Goal: Navigation & Orientation: Find specific page/section

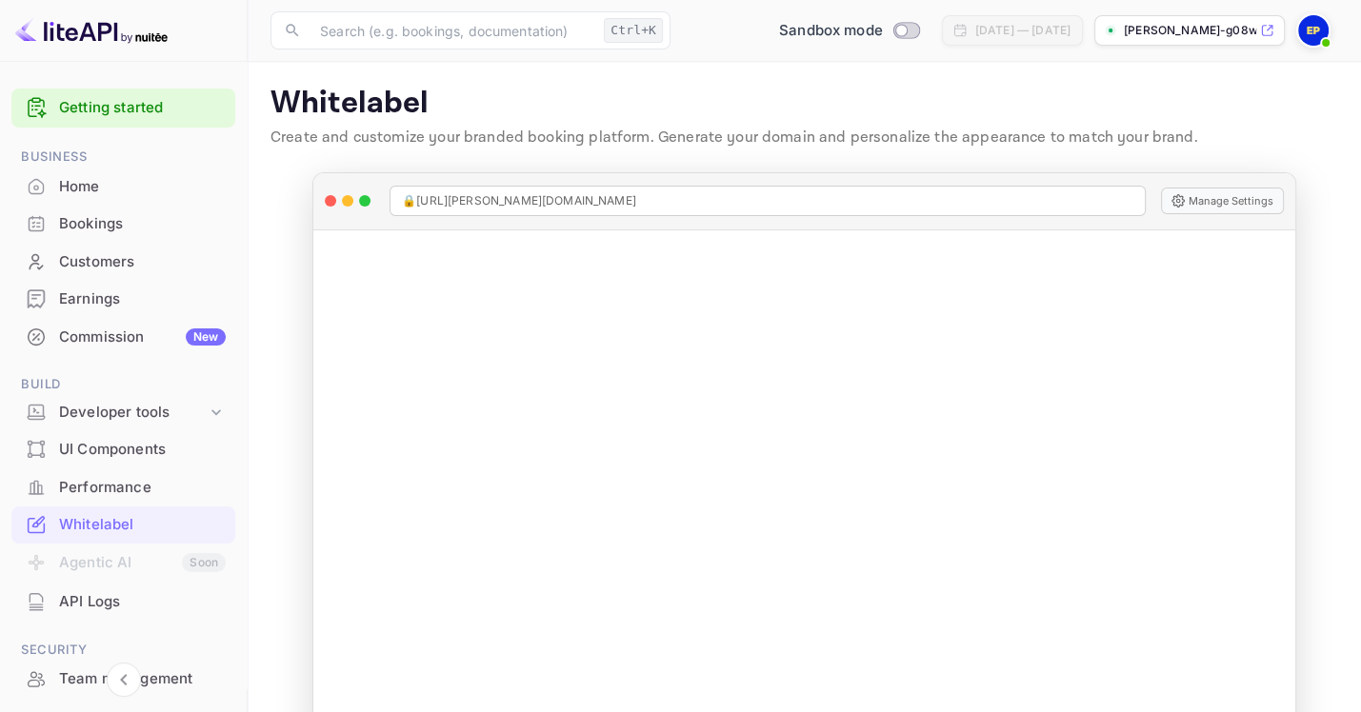
click at [102, 107] on link "Getting started" at bounding box center [142, 108] width 167 height 22
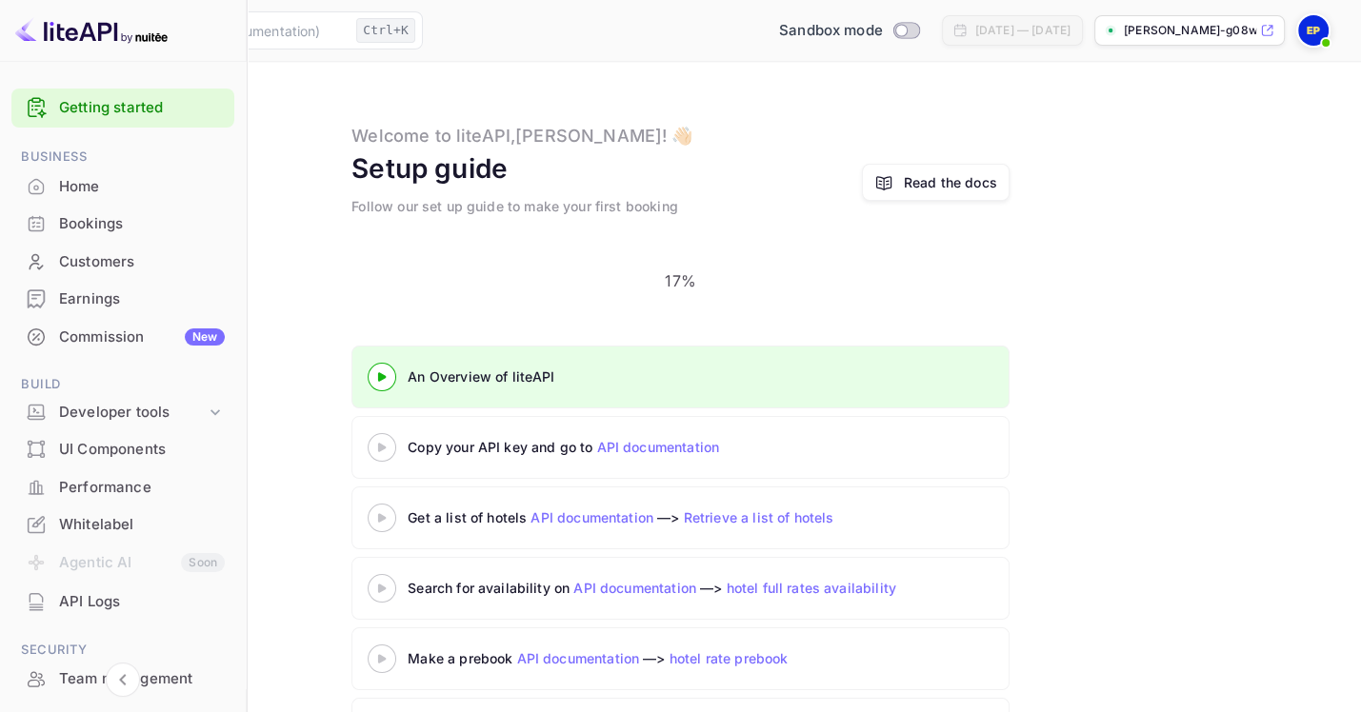
click at [84, 198] on div "Home" at bounding box center [142, 187] width 166 height 22
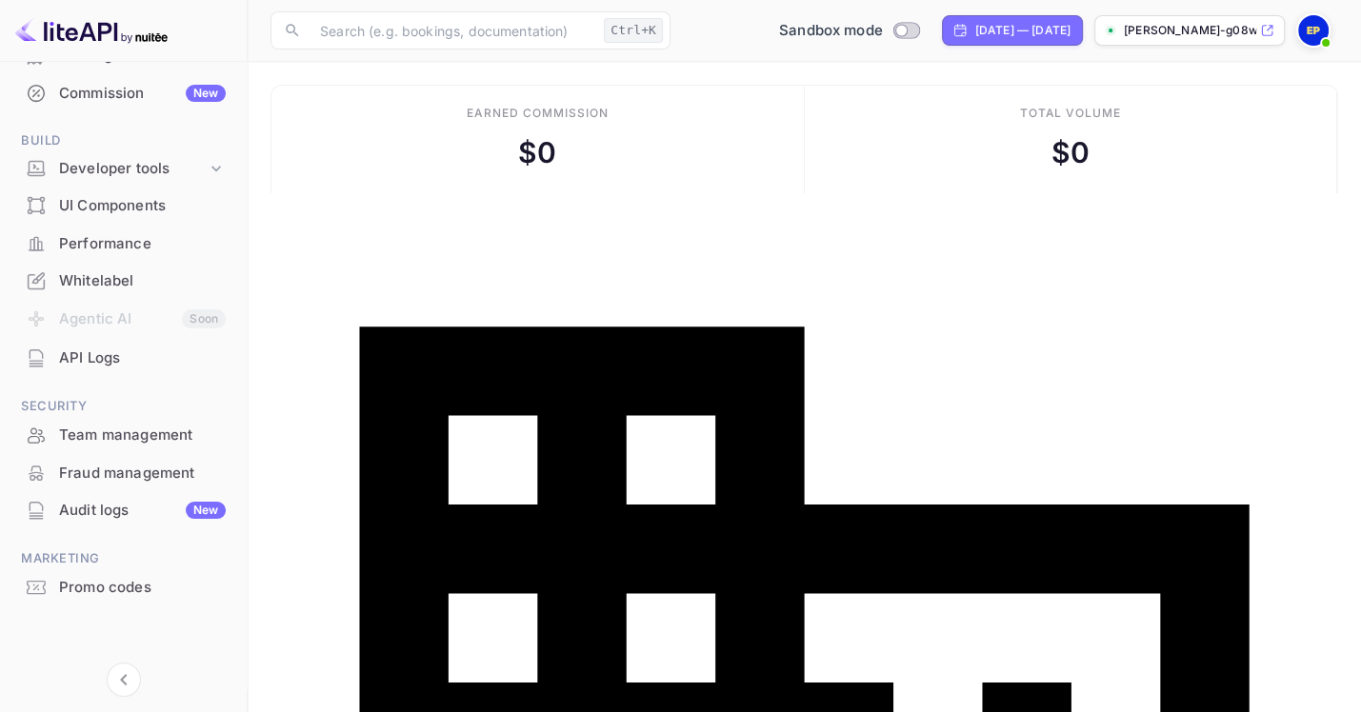
scroll to position [369, 0]
click at [106, 270] on div "Whitelabel" at bounding box center [142, 281] width 167 height 22
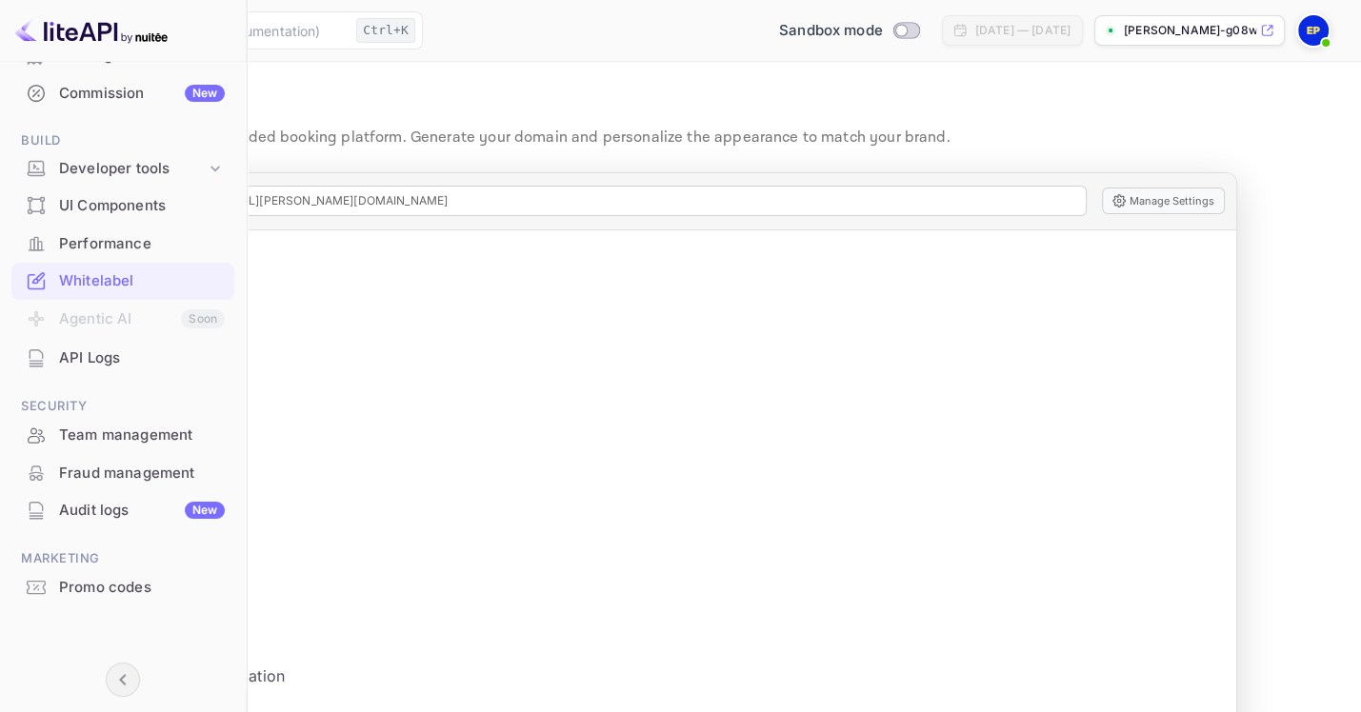
click at [125, 670] on icon "Collapse navigation" at bounding box center [122, 679] width 23 height 23
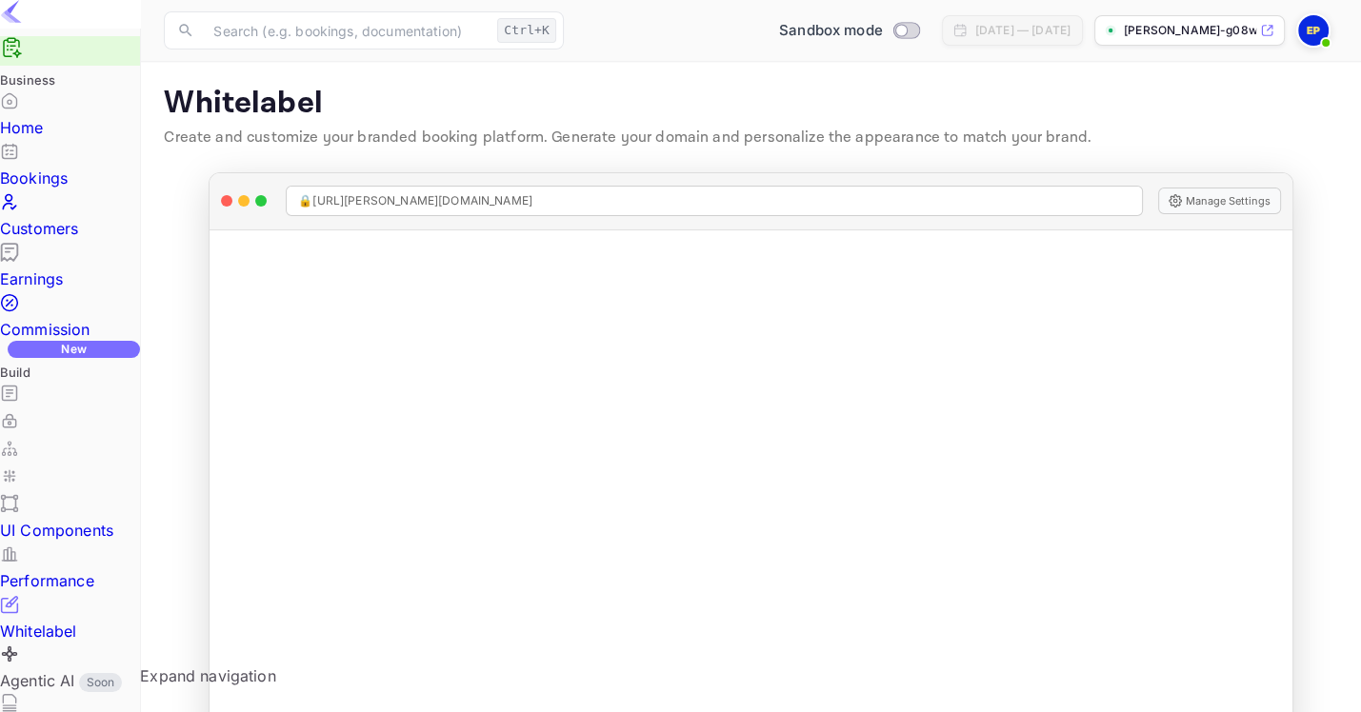
scroll to position [371, 0]
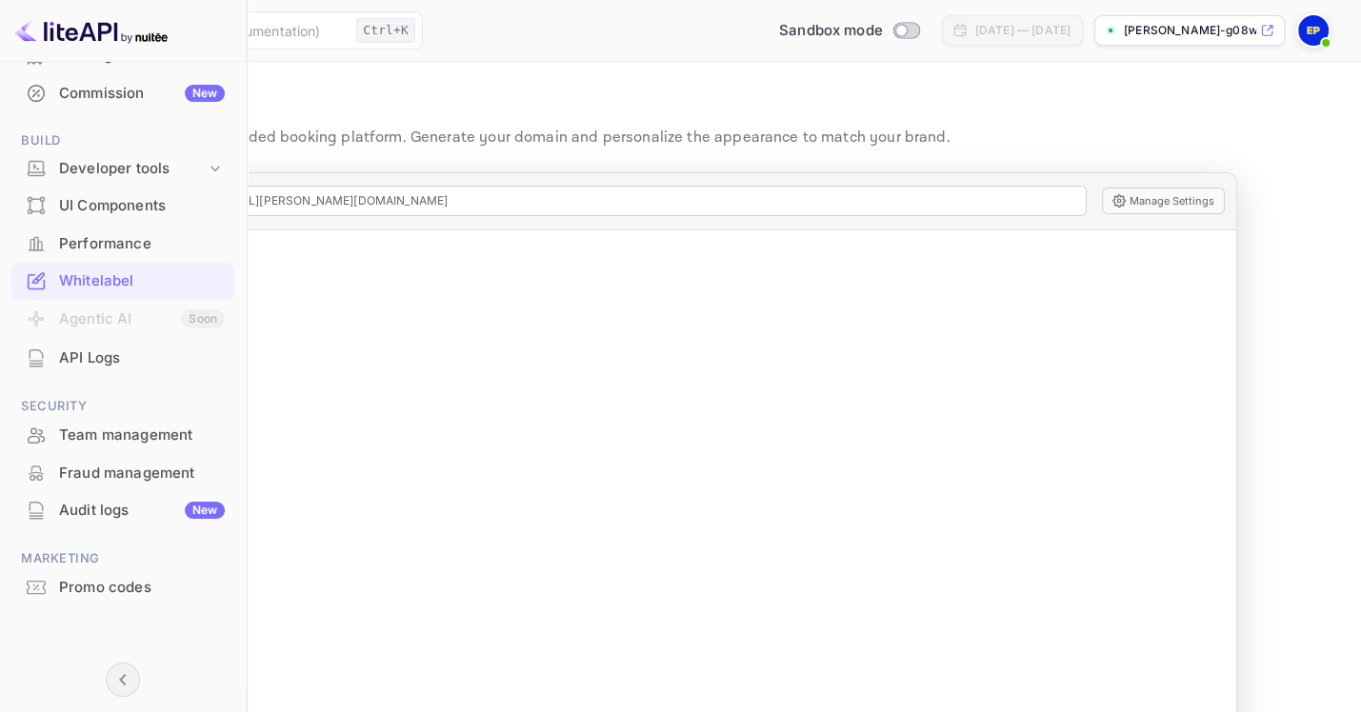
click at [51, 35] on img at bounding box center [91, 30] width 152 height 30
click at [156, 158] on div "Developer tools" at bounding box center [132, 169] width 147 height 22
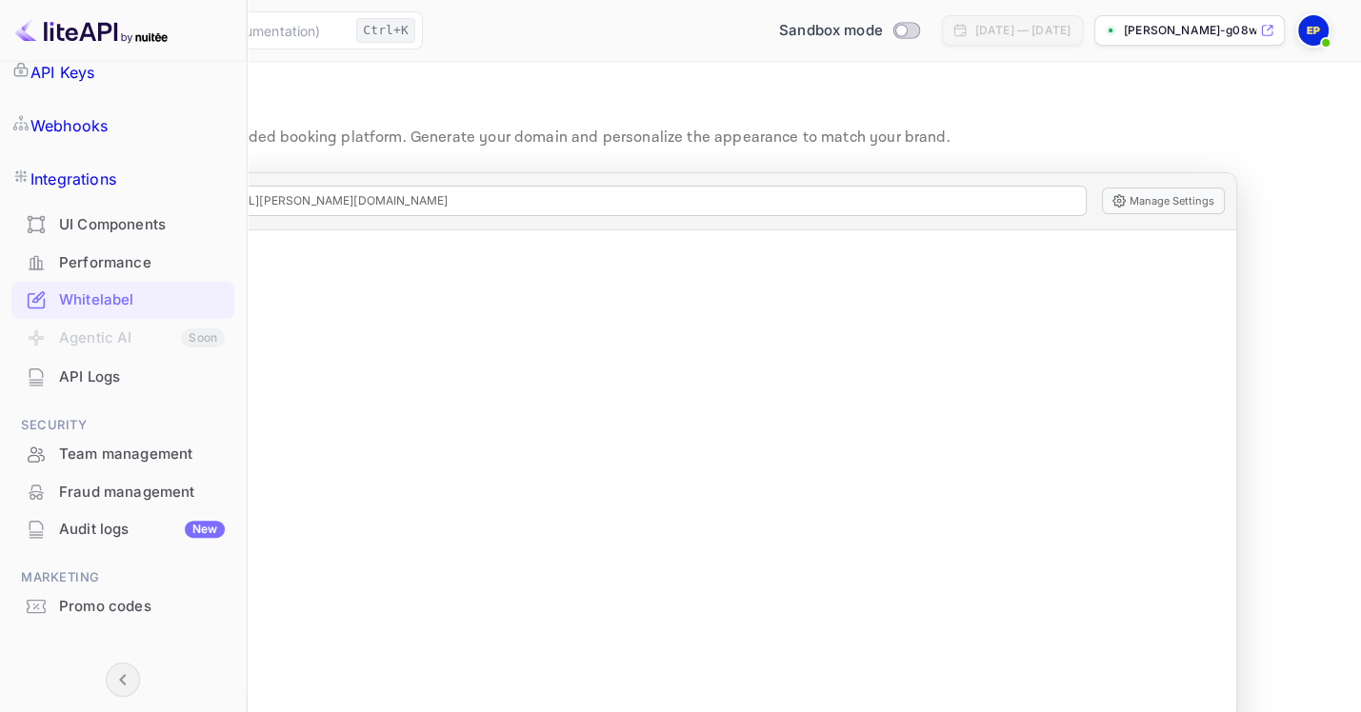
scroll to position [496, 0]
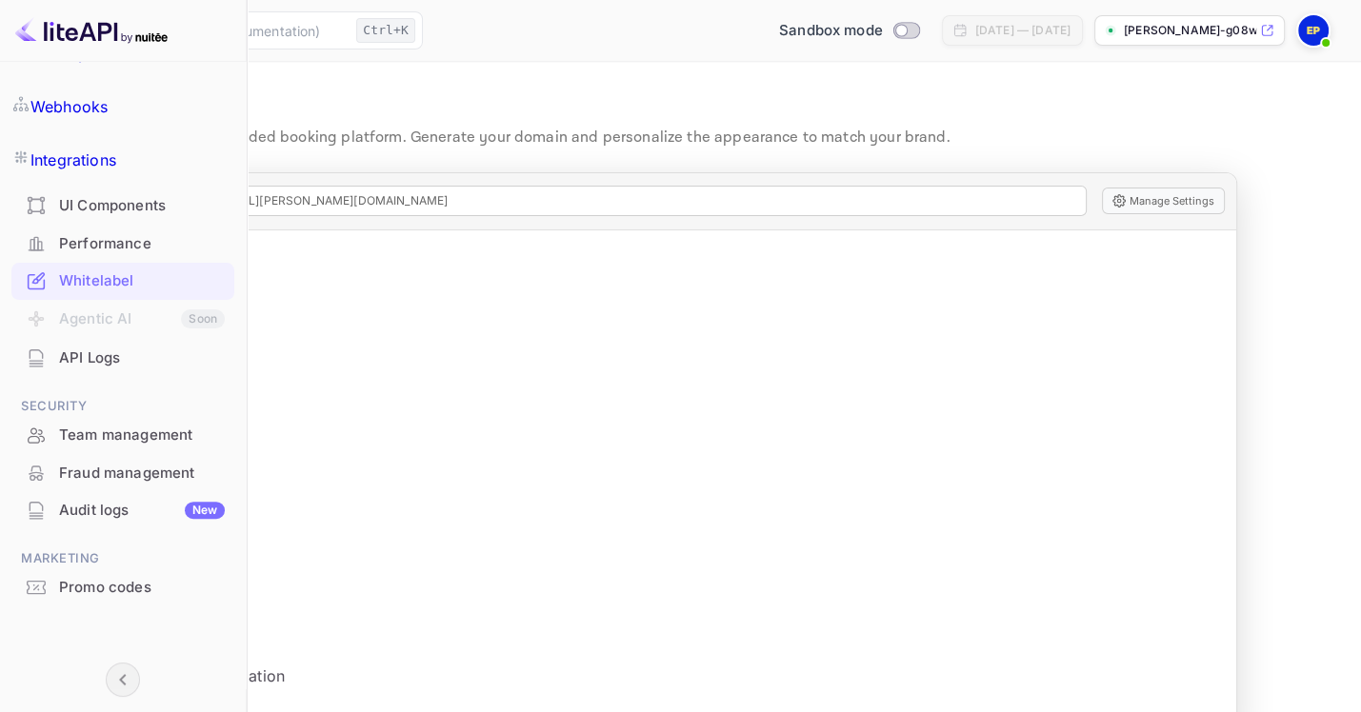
click at [129, 677] on icon "Collapse navigation" at bounding box center [122, 679] width 23 height 23
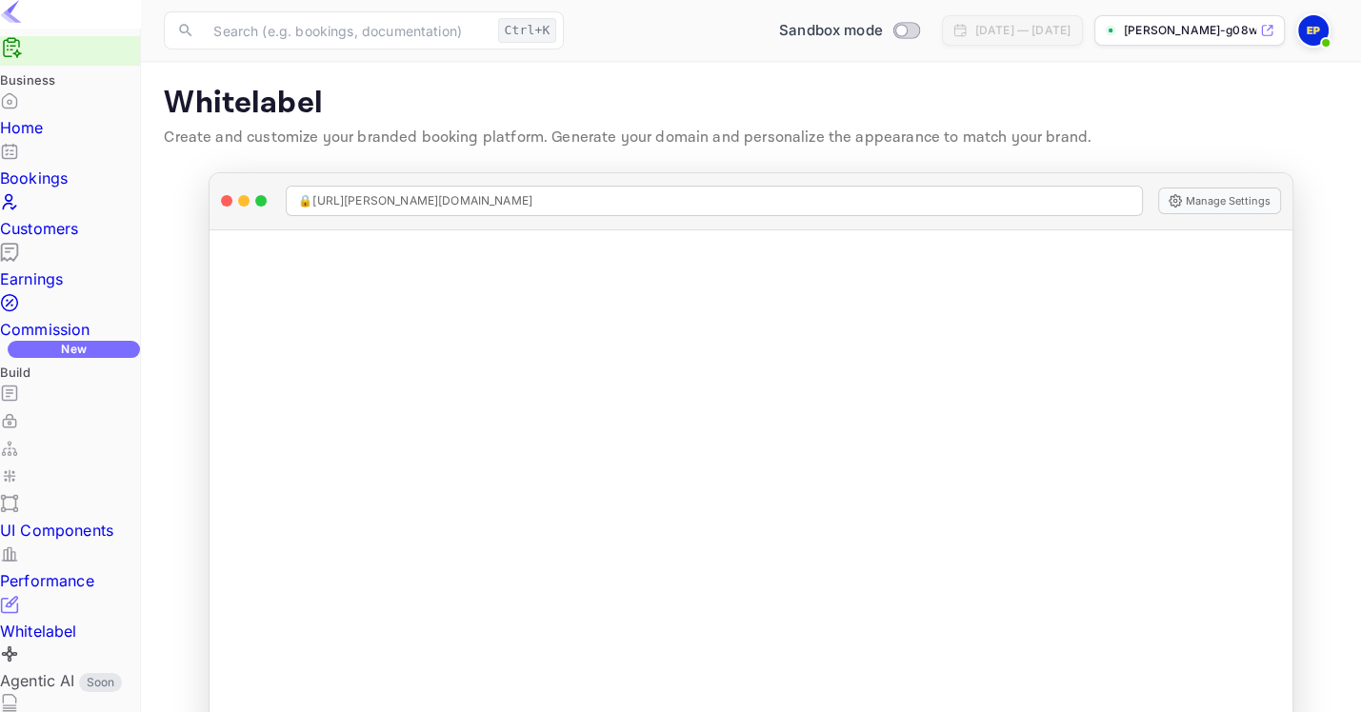
click at [23, 23] on img at bounding box center [11, 11] width 23 height 23
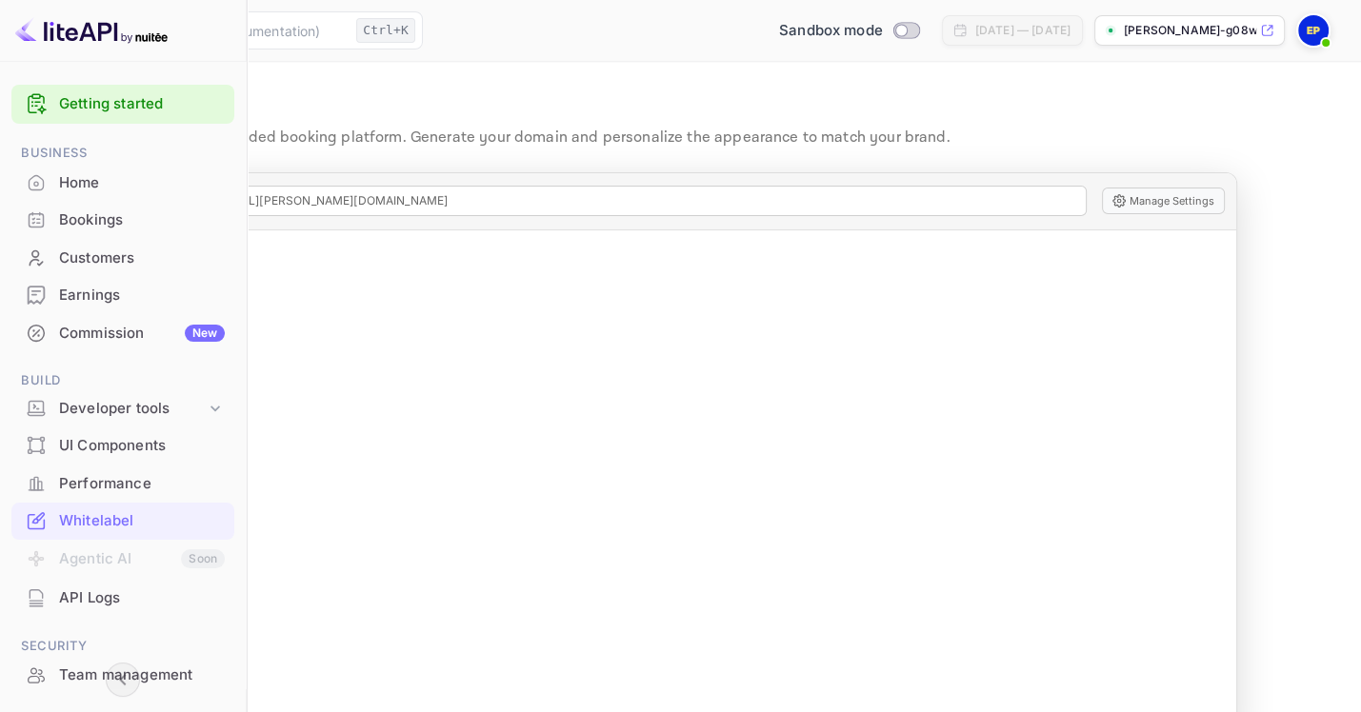
scroll to position [0, 0]
click at [113, 206] on div "Home" at bounding box center [122, 187] width 223 height 37
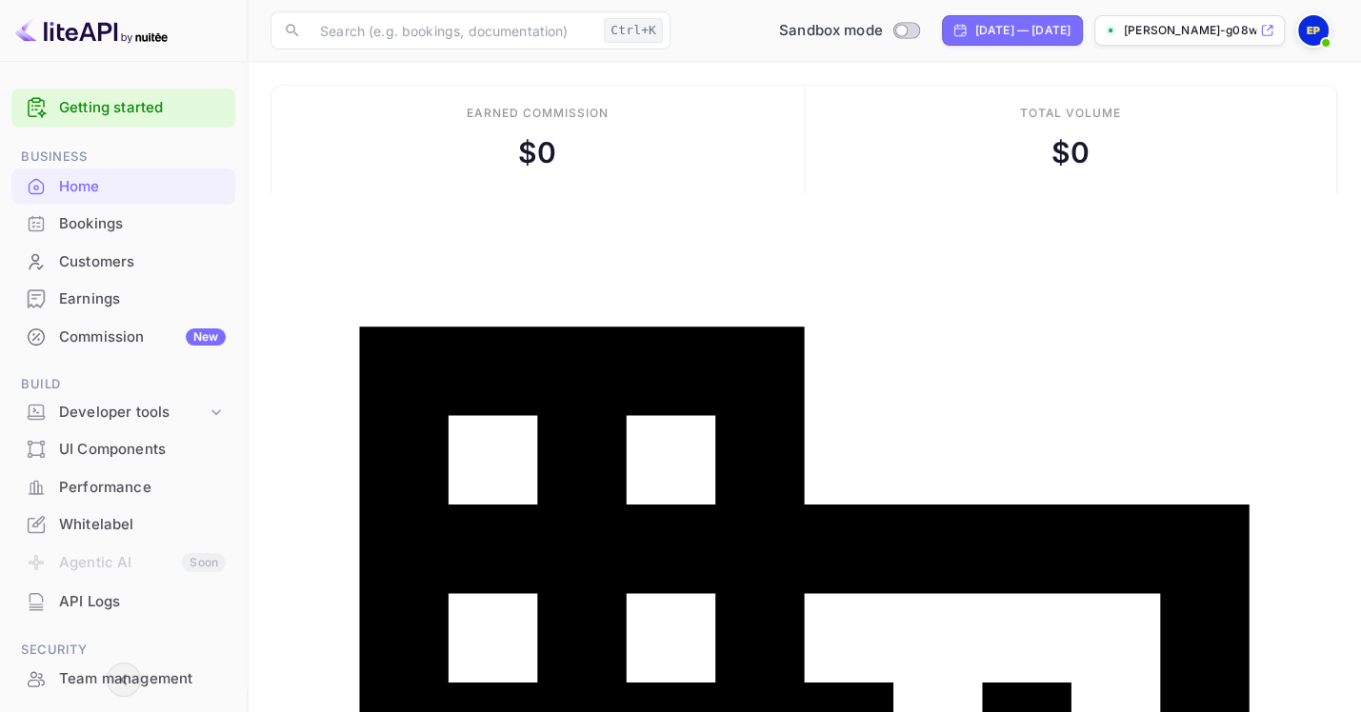
click at [1309, 31] on img at bounding box center [1313, 30] width 30 height 30
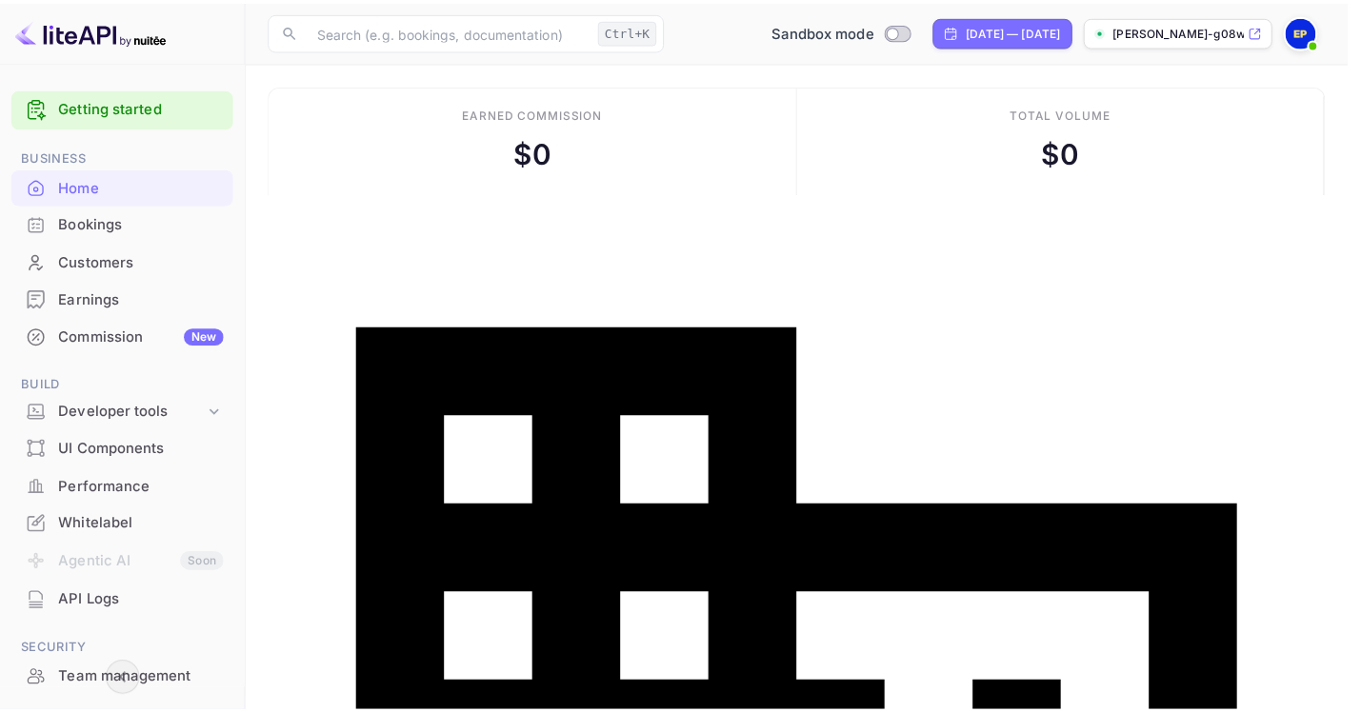
scroll to position [301, 324]
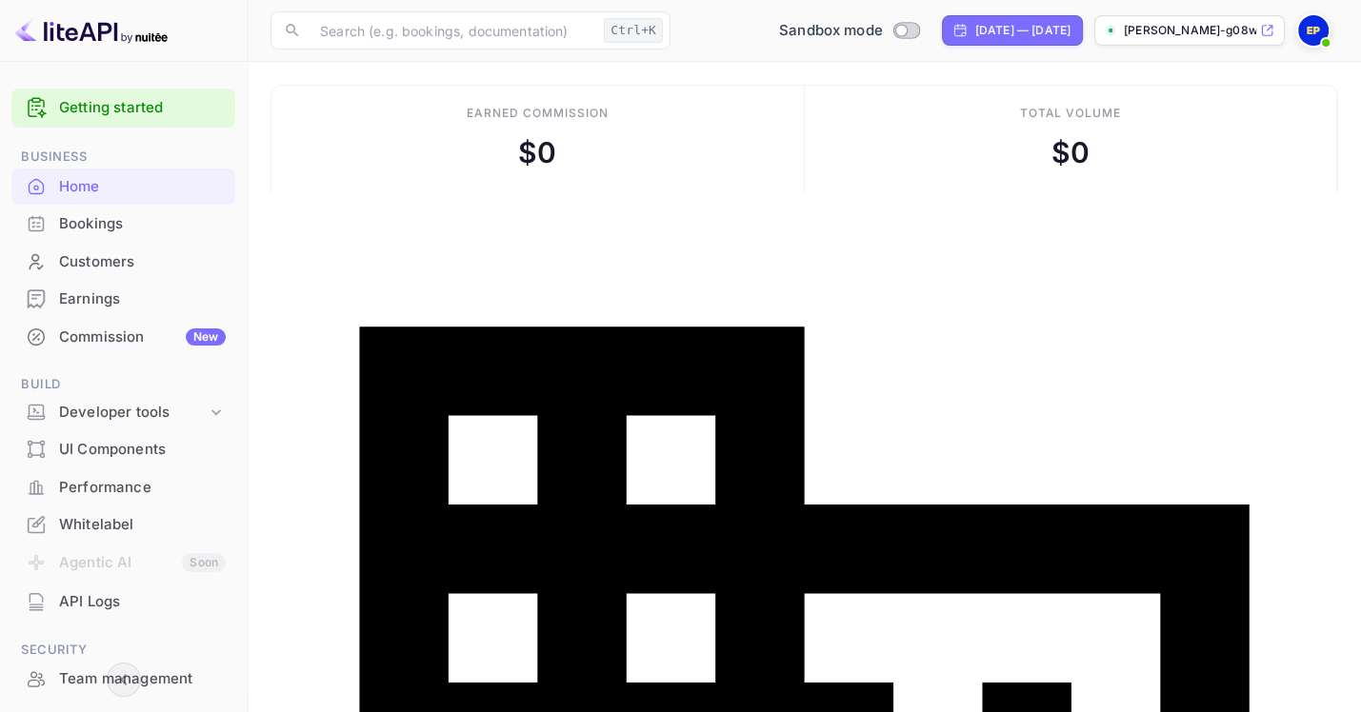
click at [1105, 33] on icon at bounding box center [1110, 30] width 11 height 11
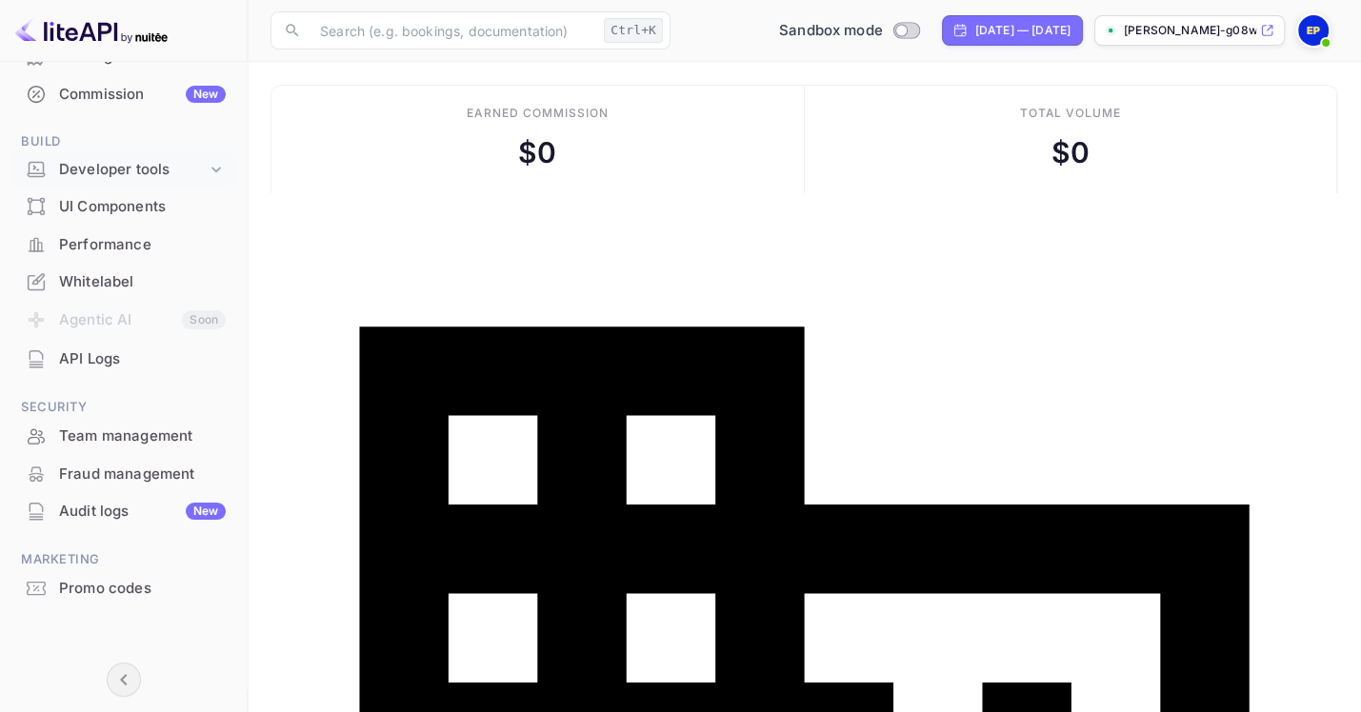
scroll to position [369, 0]
click at [112, 270] on div "Whitelabel" at bounding box center [142, 281] width 167 height 22
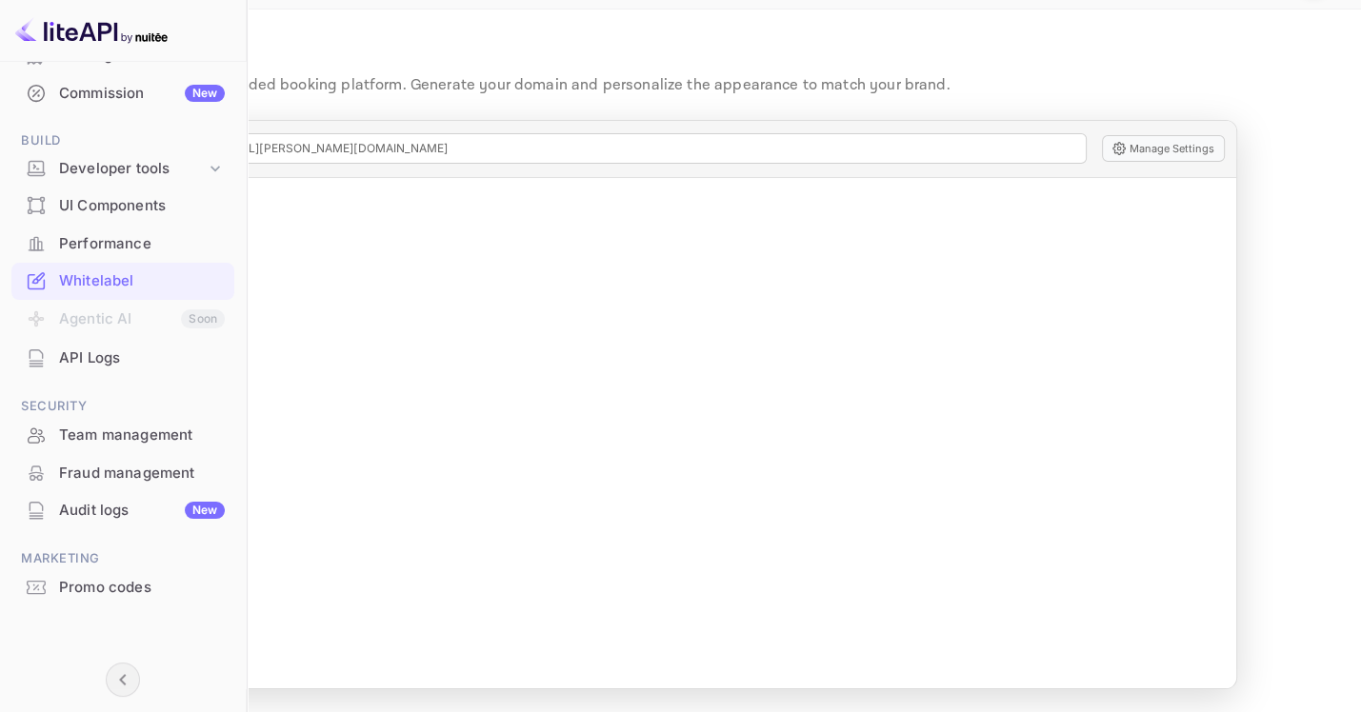
scroll to position [70, 0]
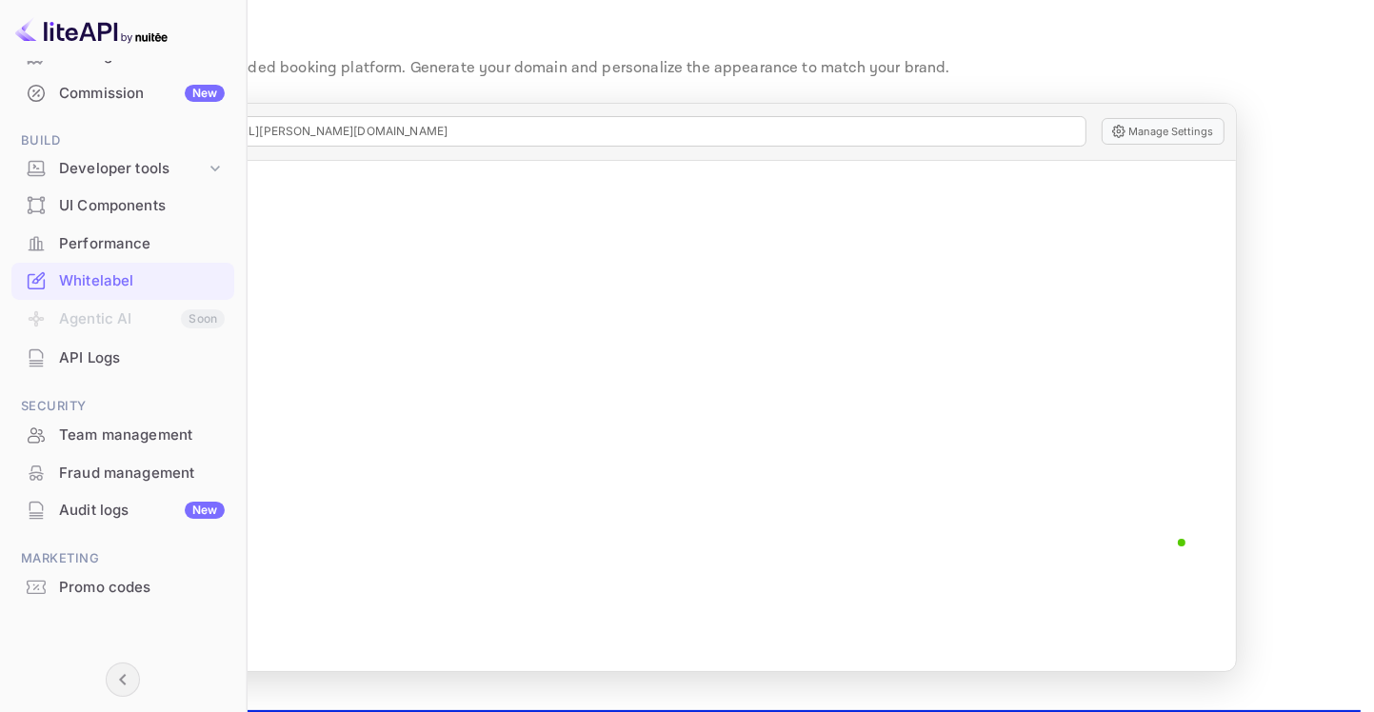
click at [111, 710] on div at bounding box center [680, 710] width 1361 height 0
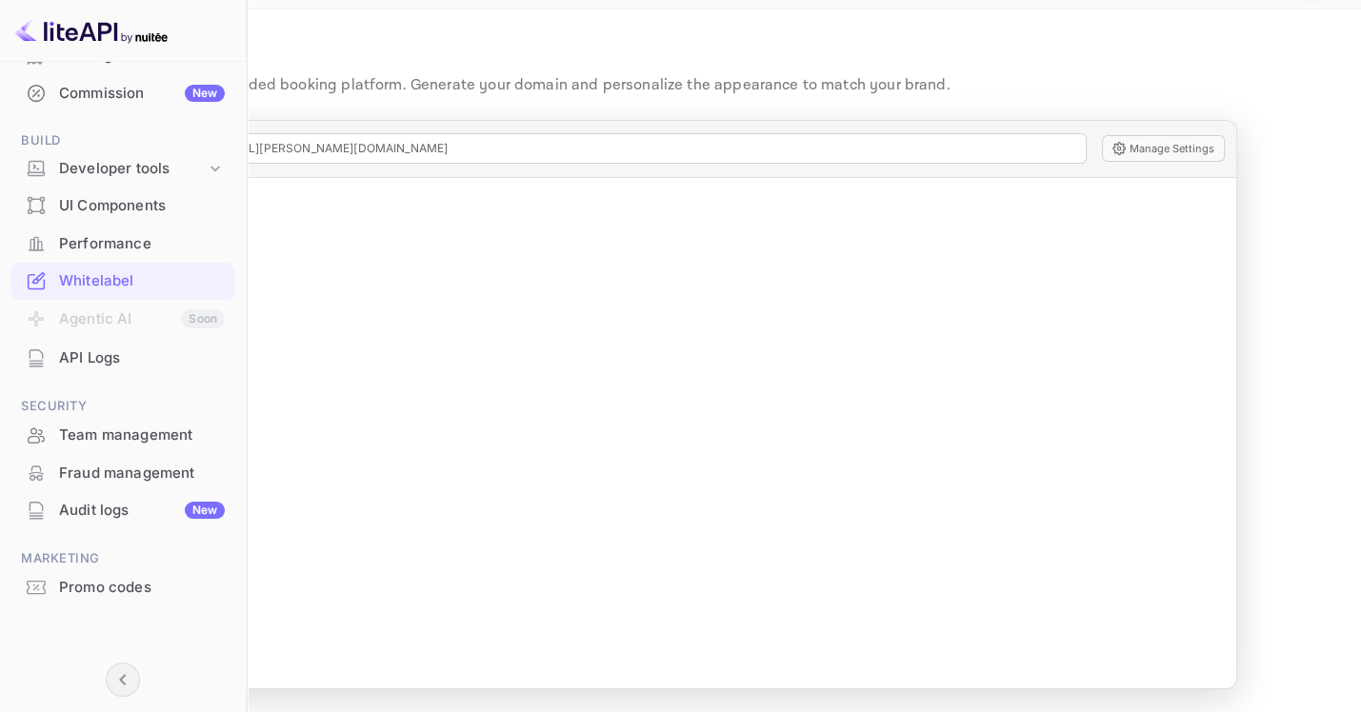
click at [113, 195] on div "UI Components" at bounding box center [142, 206] width 166 height 22
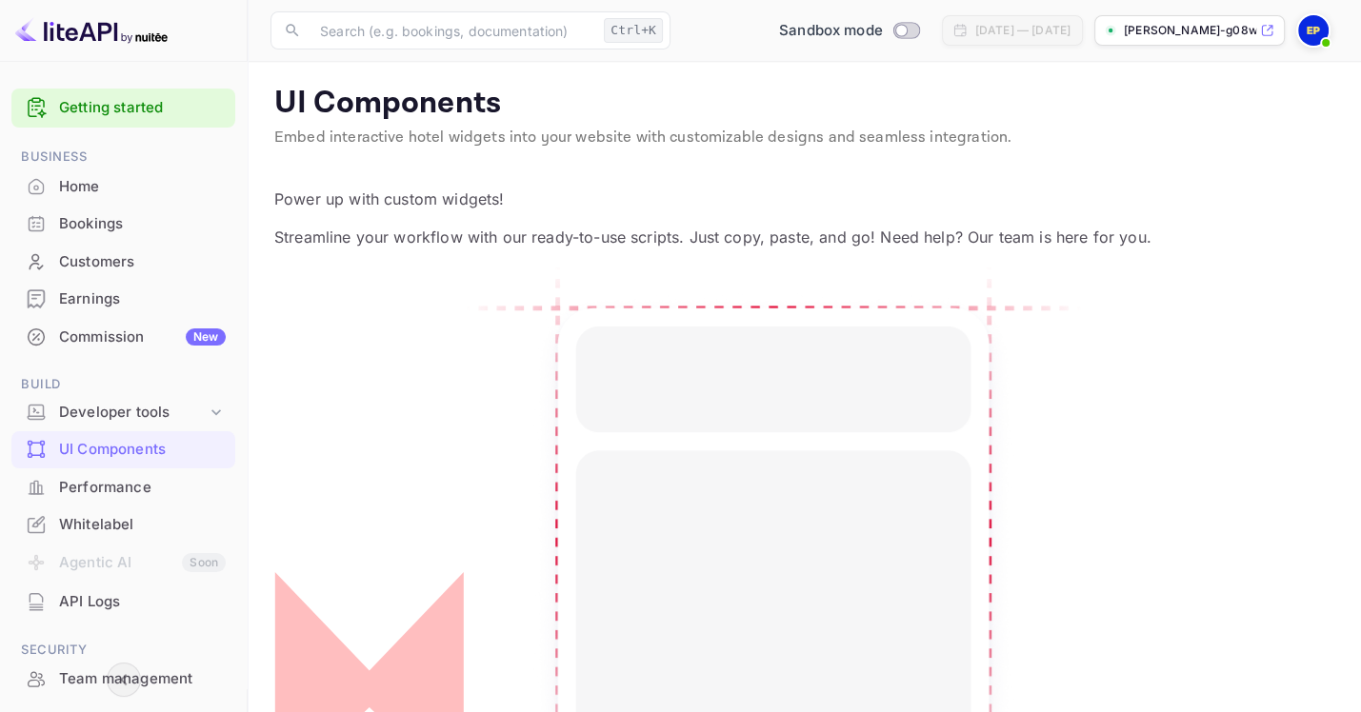
click at [87, 198] on div "Home" at bounding box center [142, 187] width 167 height 22
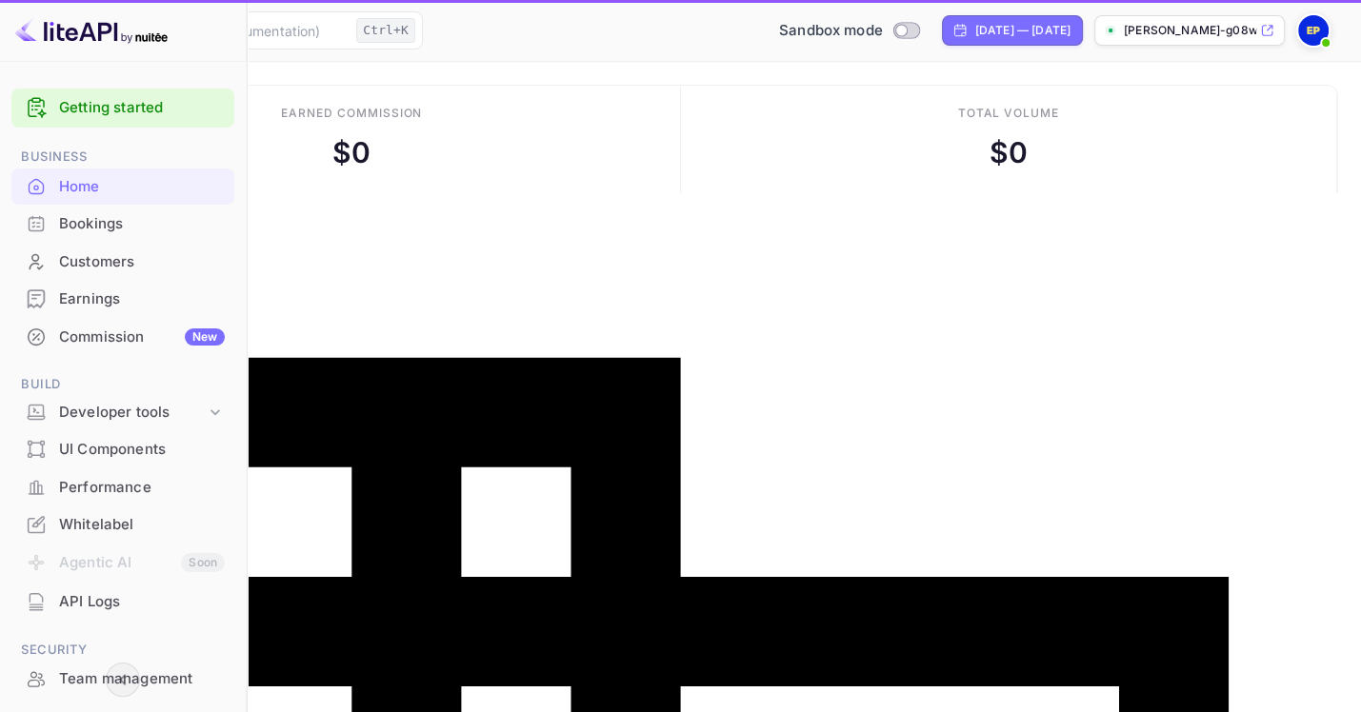
scroll to position [301, 324]
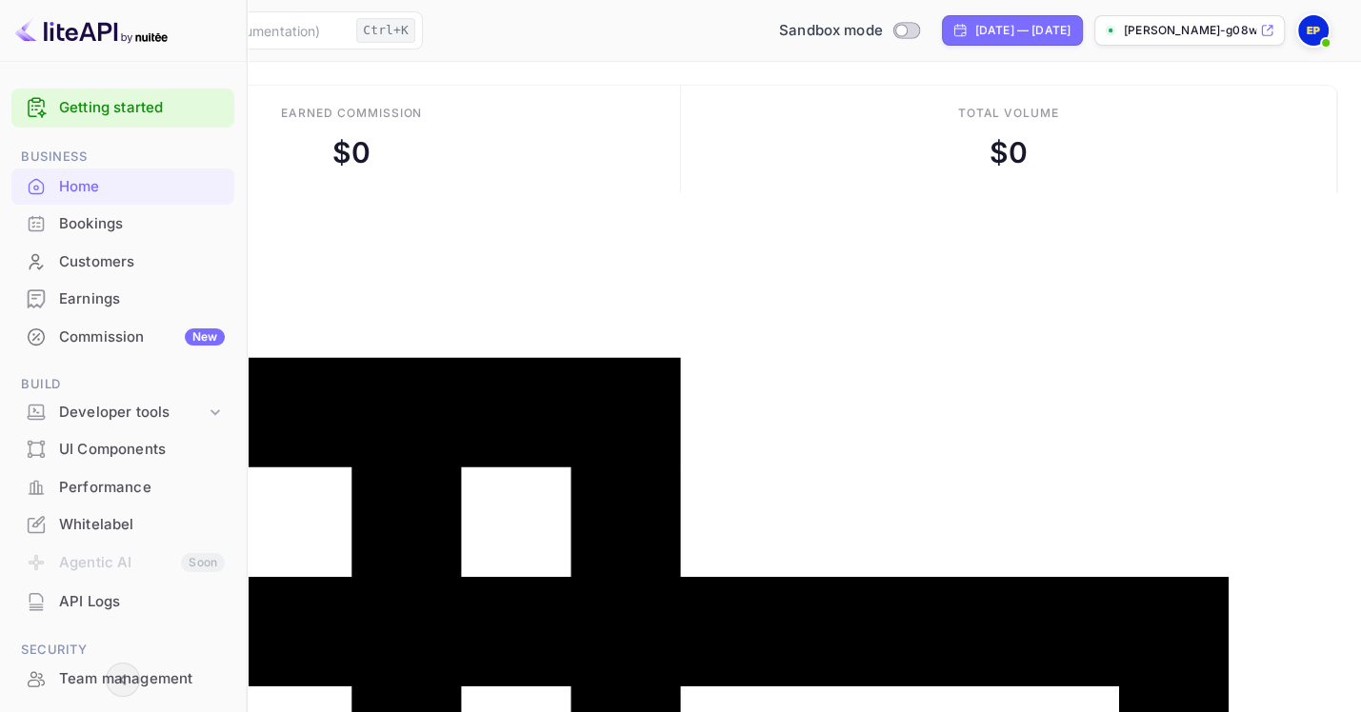
click at [116, 349] on div "Commission New" at bounding box center [142, 338] width 166 height 22
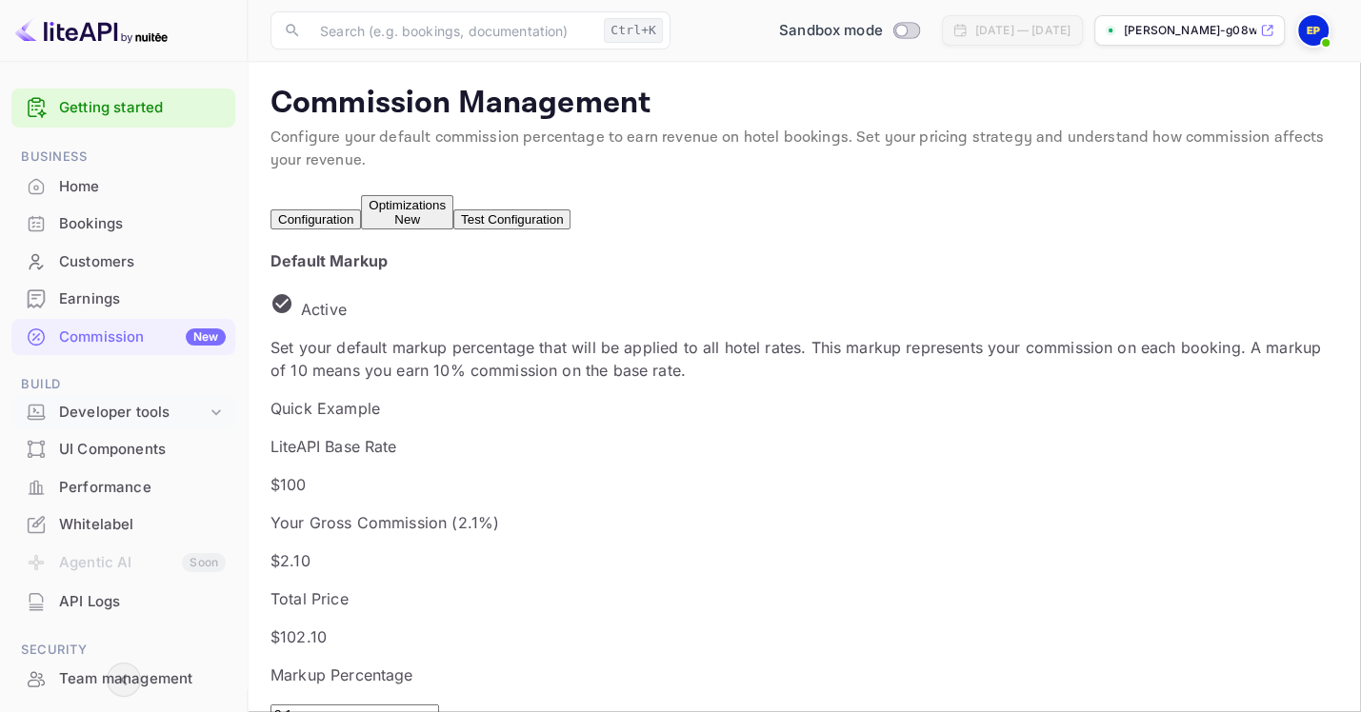
click at [165, 424] on div "Developer tools" at bounding box center [133, 413] width 148 height 22
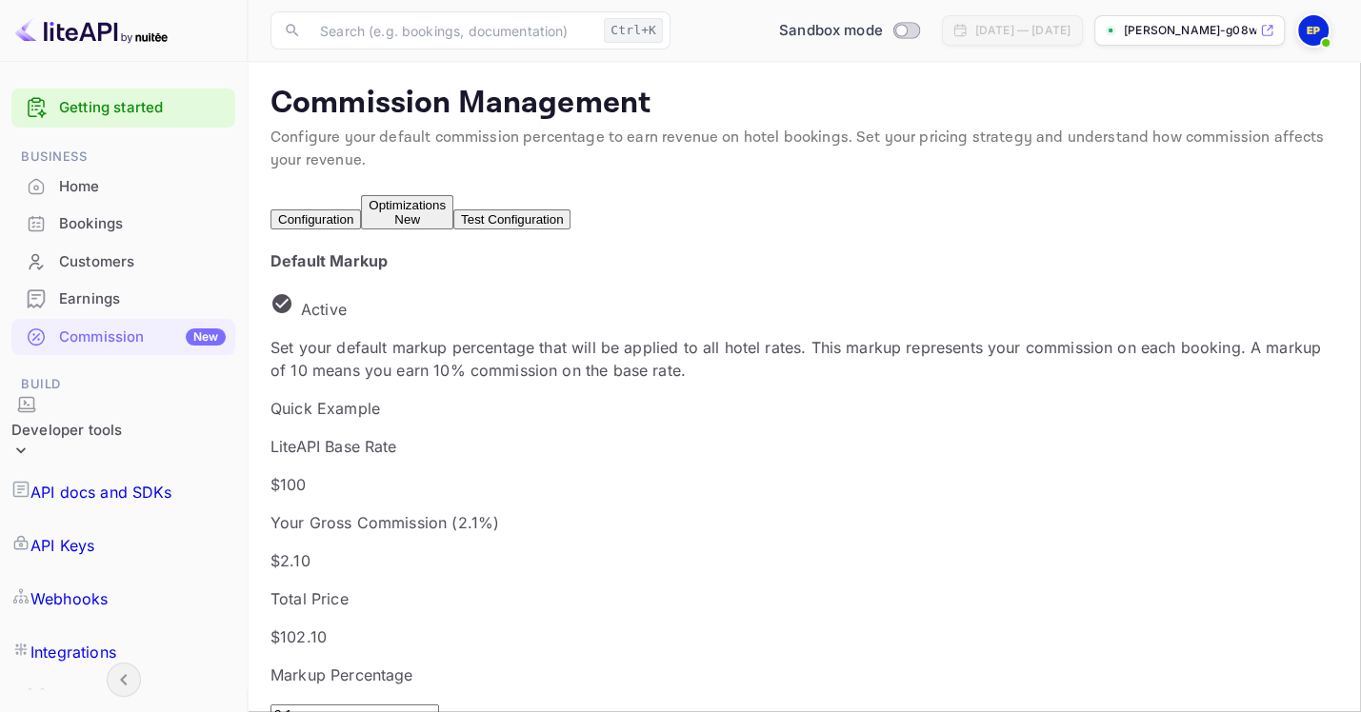
click at [98, 198] on div "Home" at bounding box center [142, 187] width 167 height 22
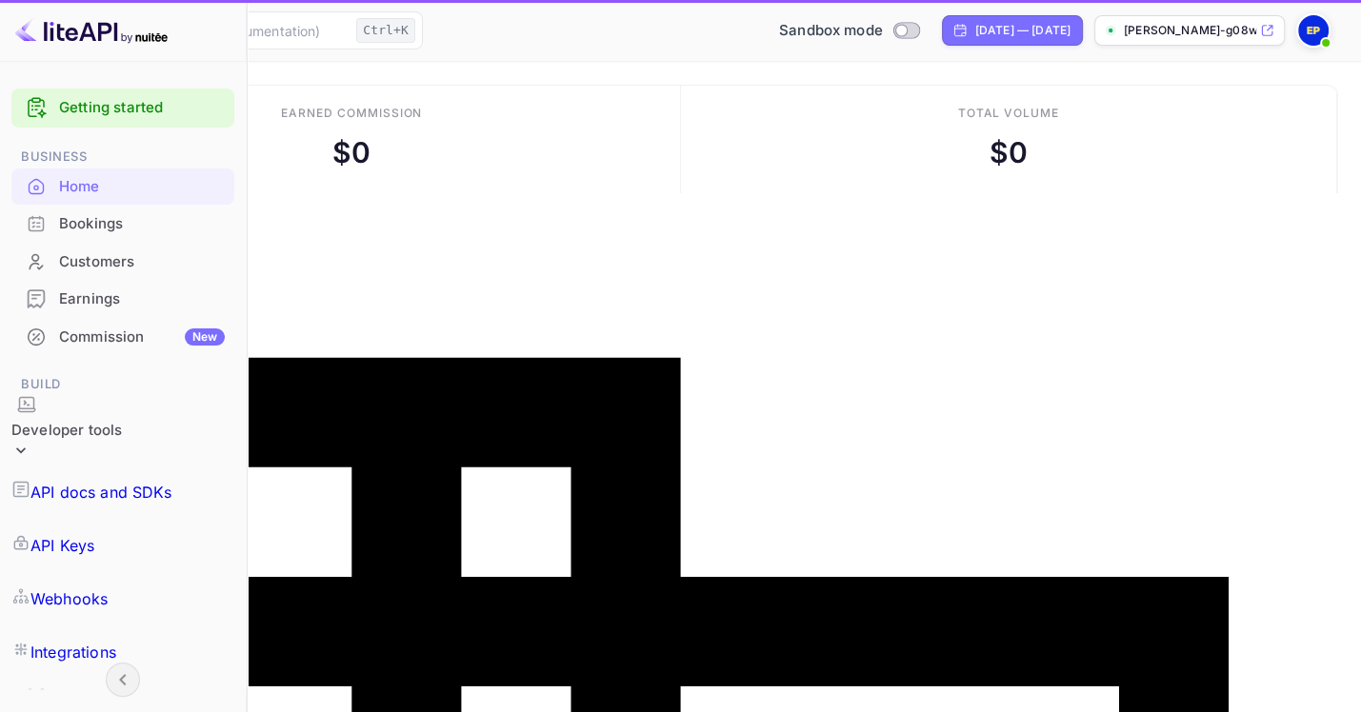
scroll to position [301, 324]
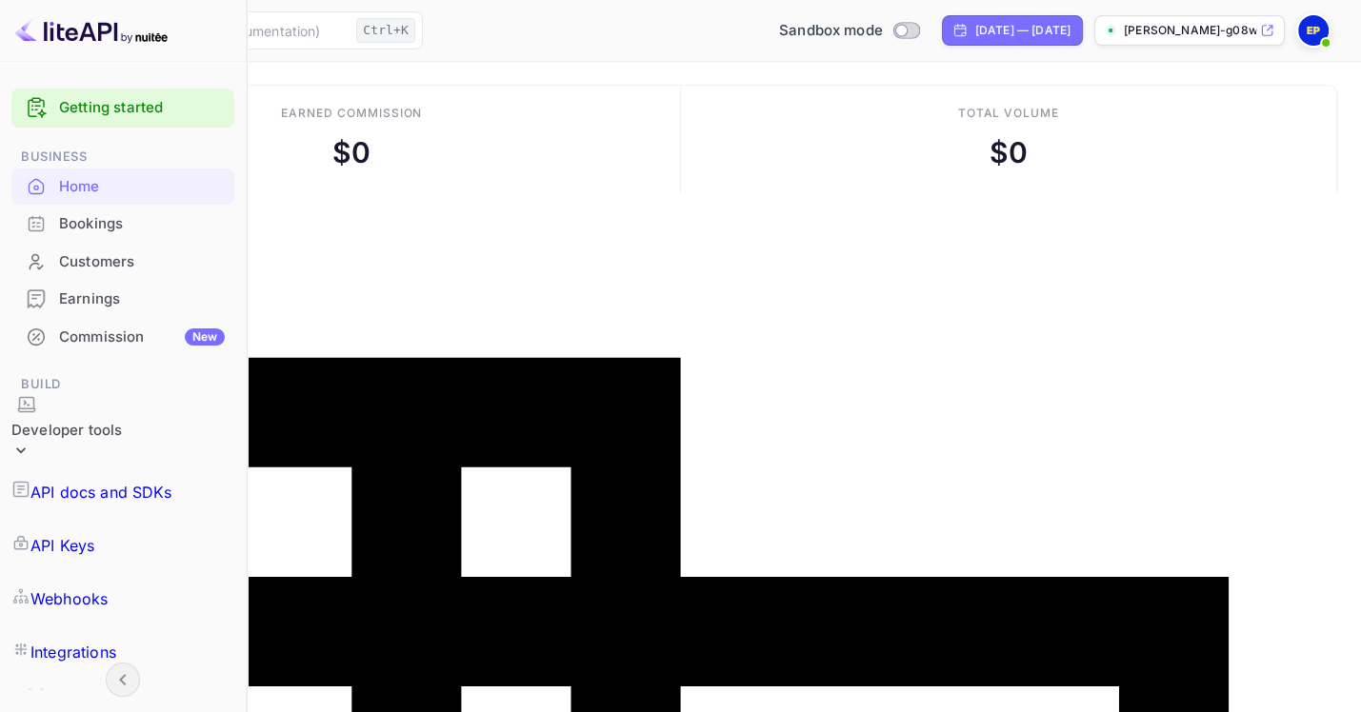
click at [121, 349] on div "Commission New" at bounding box center [142, 338] width 166 height 22
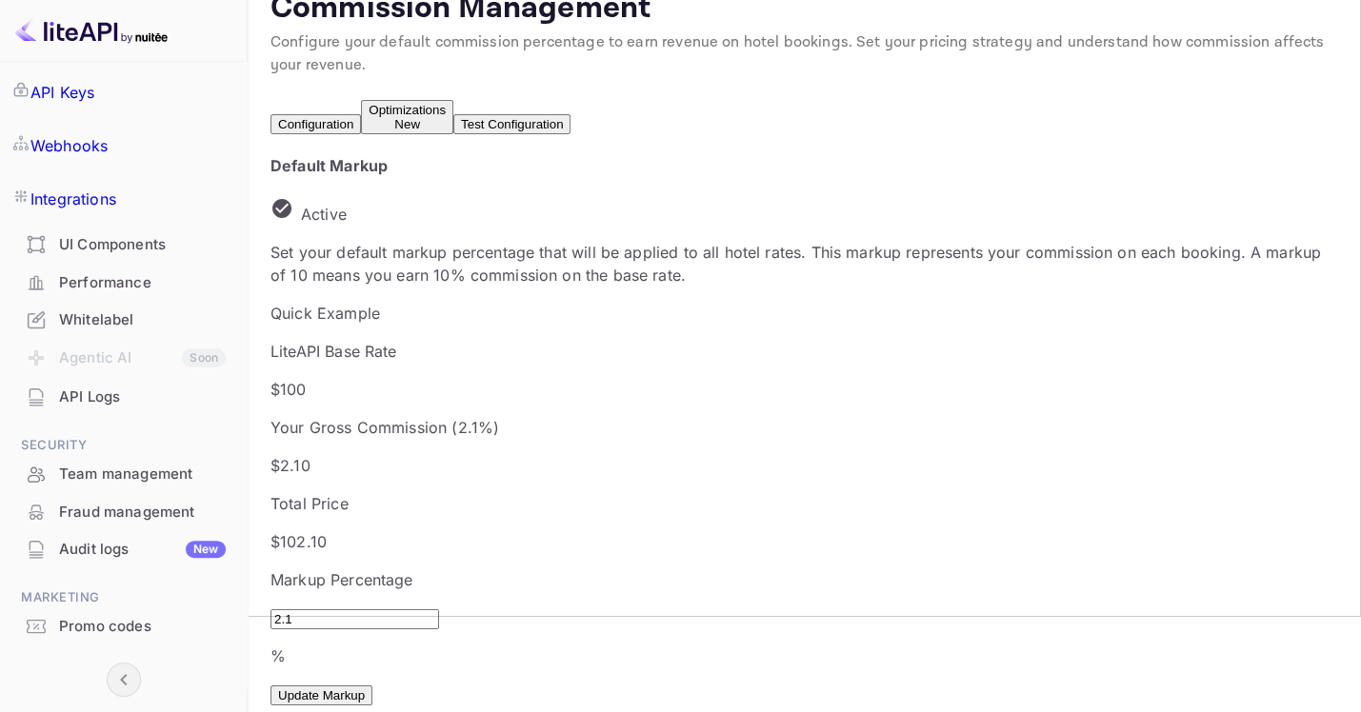
scroll to position [476, 0]
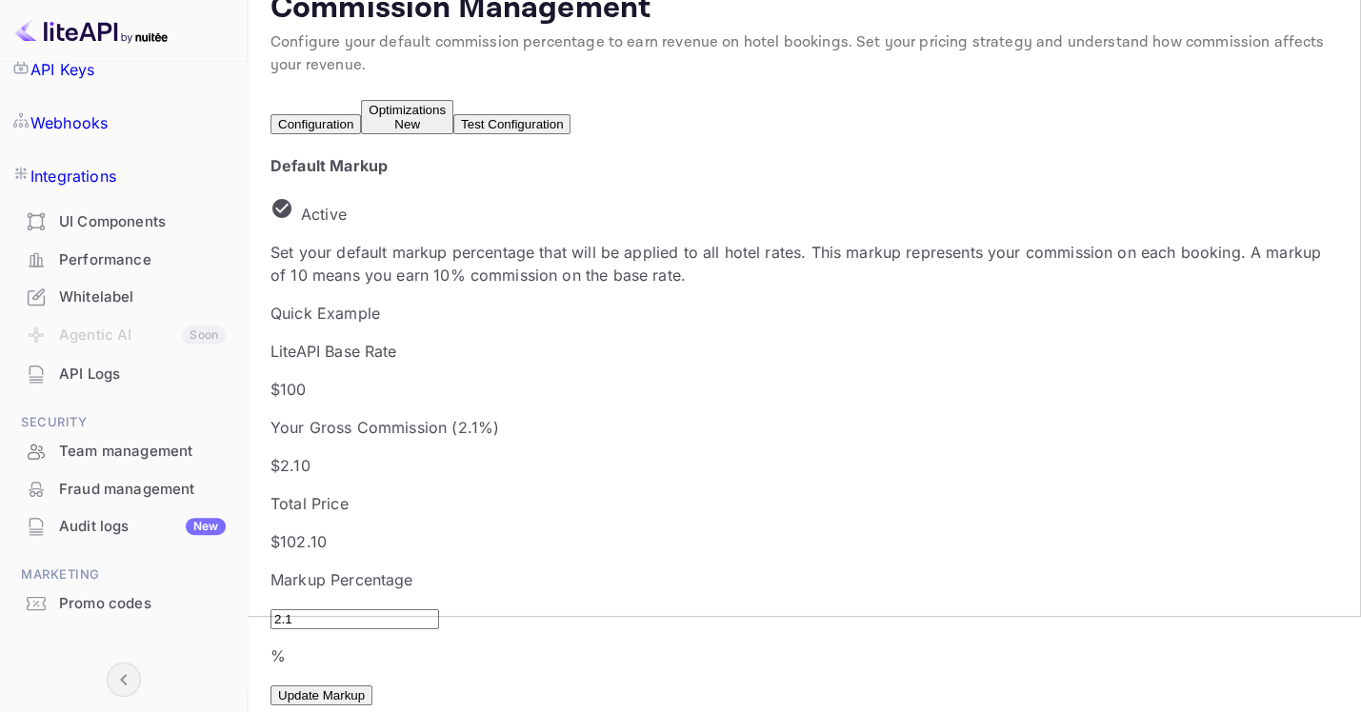
click at [108, 287] on div "Whitelabel" at bounding box center [142, 298] width 167 height 22
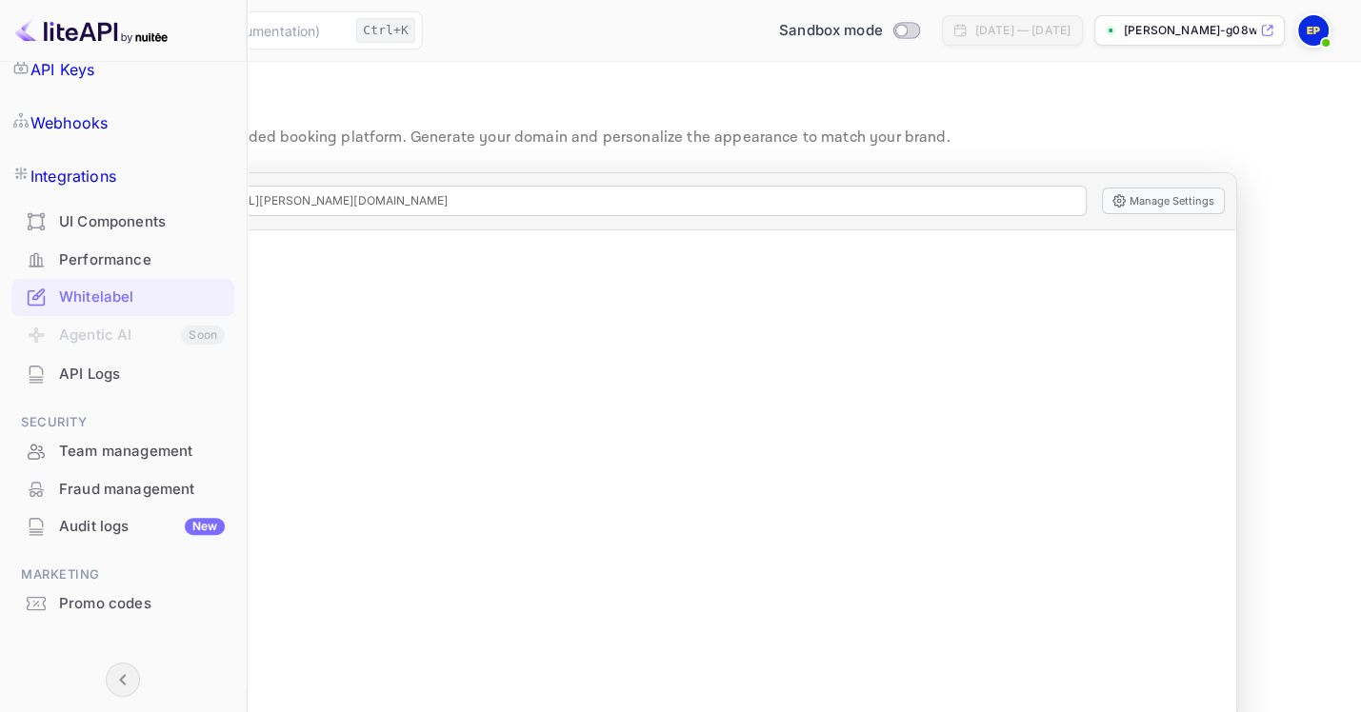
click at [134, 287] on div "Whitelabel" at bounding box center [142, 298] width 166 height 22
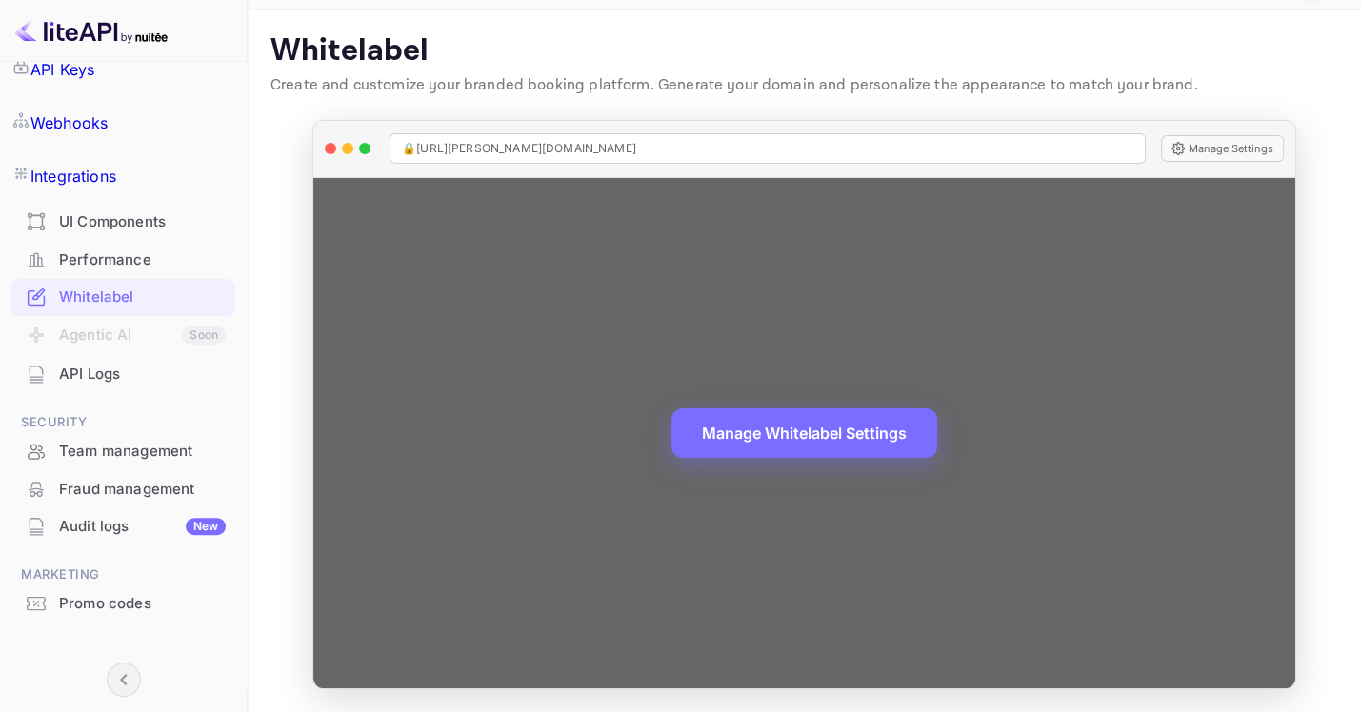
scroll to position [70, 0]
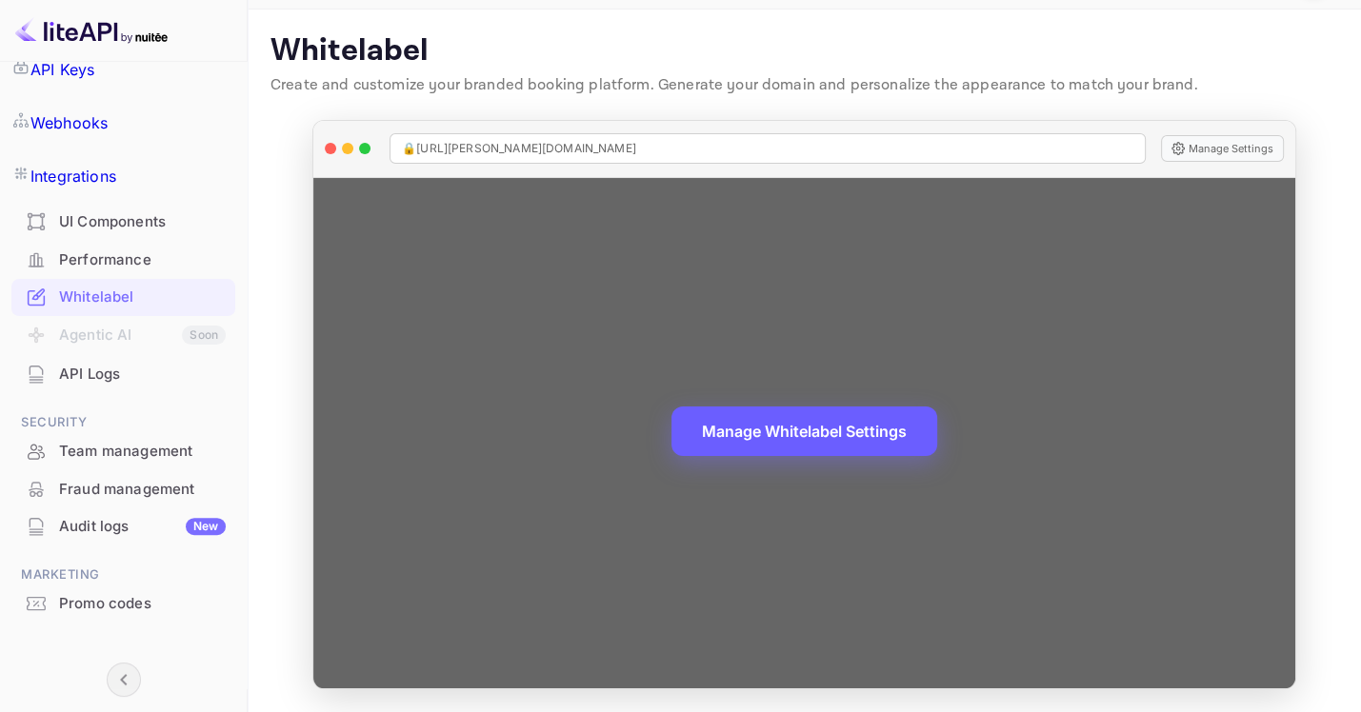
click at [786, 424] on button "Manage Whitelabel Settings" at bounding box center [804, 432] width 266 height 50
